Goal: Find specific page/section: Find specific page/section

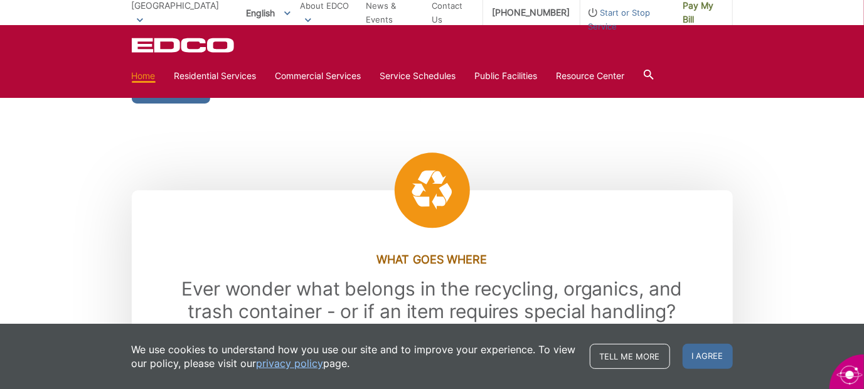
scroll to position [1266, 0]
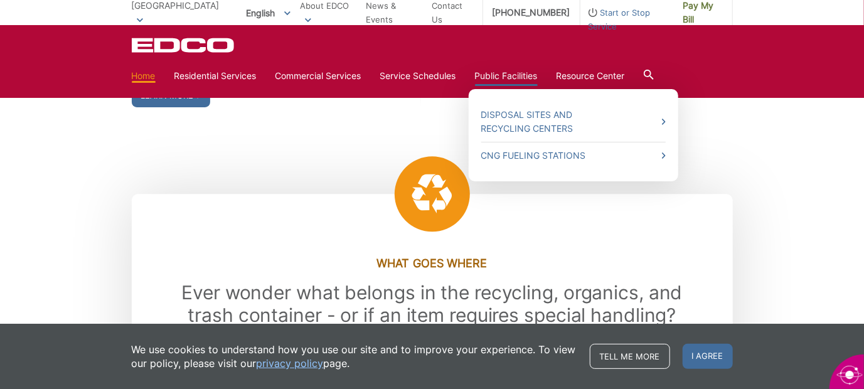
click at [503, 76] on link "Public Facilities" at bounding box center [506, 76] width 63 height 14
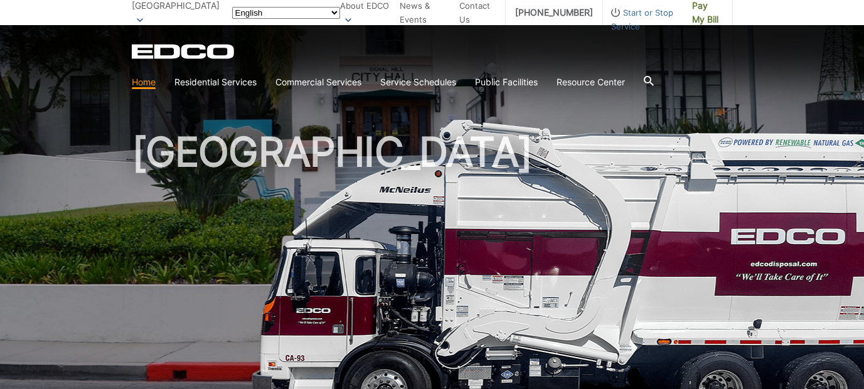
scroll to position [1266, 0]
